Goal: Task Accomplishment & Management: Manage account settings

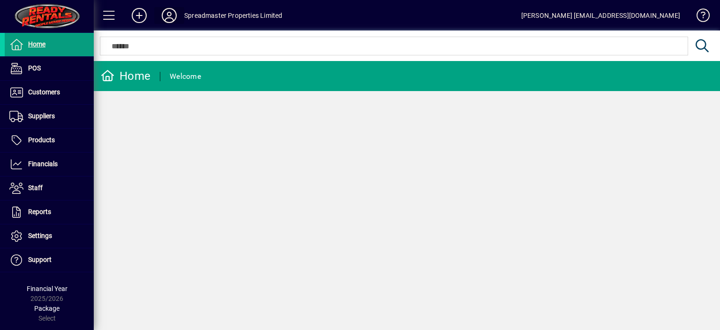
click at [165, 13] on icon at bounding box center [169, 15] width 19 height 15
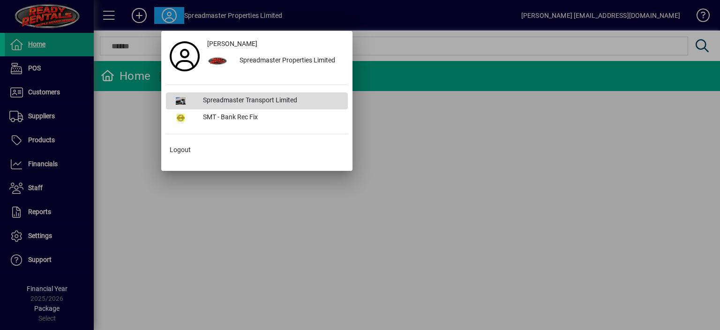
click at [223, 97] on div "Spreadmaster Transport Limited" at bounding box center [271, 100] width 152 height 17
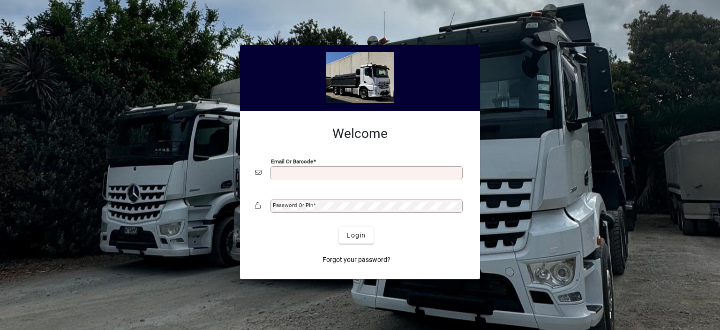
click at [281, 174] on input "Email or Barcode" at bounding box center [367, 172] width 189 height 7
type input "**********"
click at [298, 206] on mat-label "Password or Pin" at bounding box center [293, 205] width 40 height 7
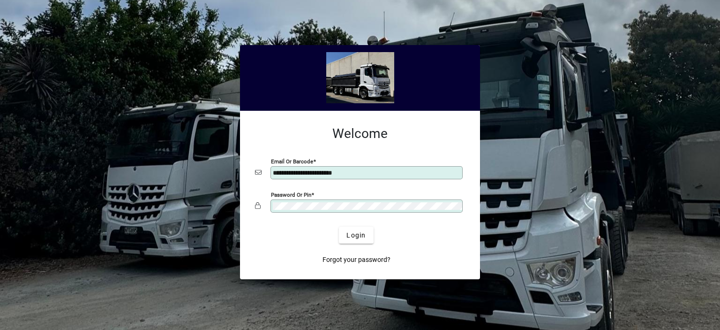
click at [339, 226] on button "Login" at bounding box center [356, 234] width 34 height 17
